Goal: Complete application form

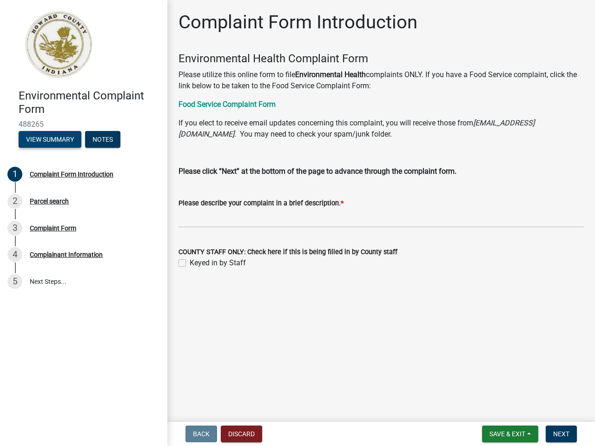
click at [50, 139] on button "View Summary" at bounding box center [50, 139] width 63 height 17
click at [103, 139] on ngb-modal-window "× Loading..." at bounding box center [297, 223] width 595 height 446
click at [84, 175] on ngb-modal-window "× Loading..." at bounding box center [297, 223] width 595 height 446
click at [84, 201] on ngb-modal-window "Summary × Loading... Cancel" at bounding box center [297, 223] width 595 height 446
click at [84, 228] on div "3 Complaint Form" at bounding box center [79, 228] width 145 height 15
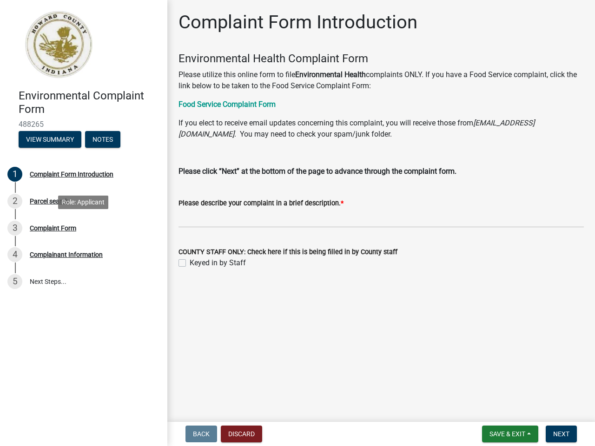
click at [84, 255] on div "Complainant Information" at bounding box center [66, 255] width 73 height 7
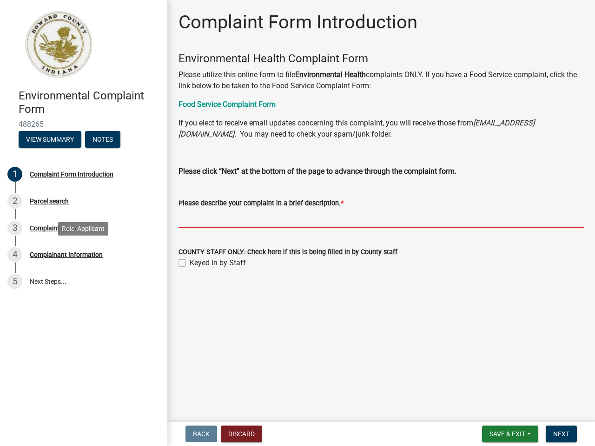
click at [381, 209] on input "Please describe your complaint in a brief description. *" at bounding box center [381, 218] width 405 height 19
click at [241, 434] on button "Discard" at bounding box center [241, 434] width 41 height 17
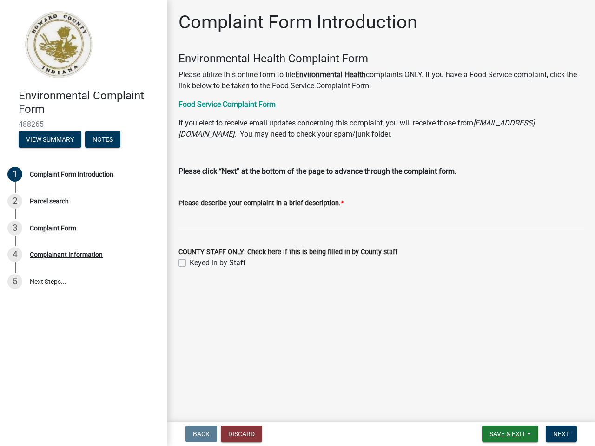
click at [509, 434] on ngb-modal-window "× Are you sure you want to cancel this application? Canceling this application …" at bounding box center [297, 223] width 595 height 446
